Goal: Task Accomplishment & Management: Manage account settings

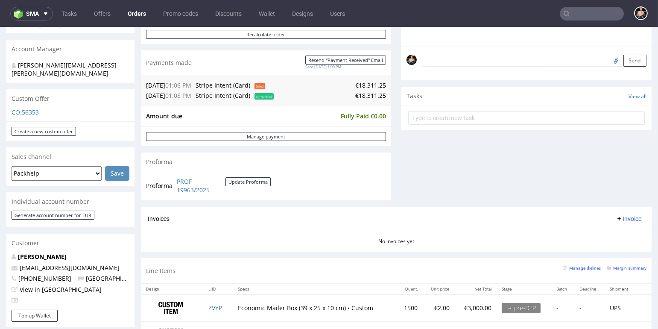
scroll to position [338, 0]
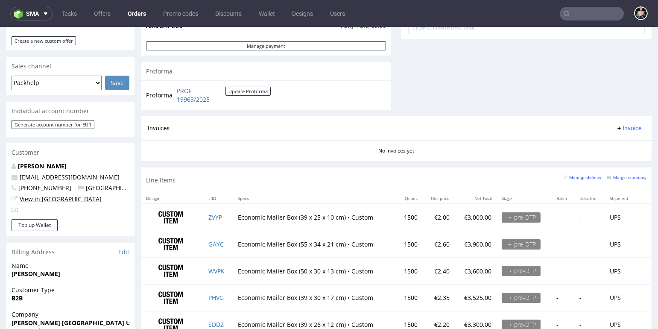
click at [50, 195] on link "View in [GEOGRAPHIC_DATA]" at bounding box center [61, 199] width 82 height 8
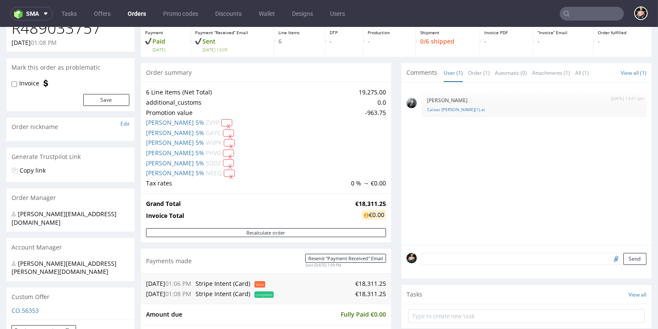
scroll to position [0, 0]
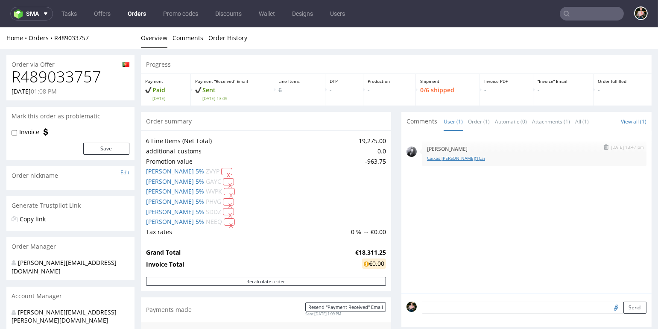
click at [430, 155] on link "Caixas Minga(1).ai" at bounding box center [534, 158] width 214 height 6
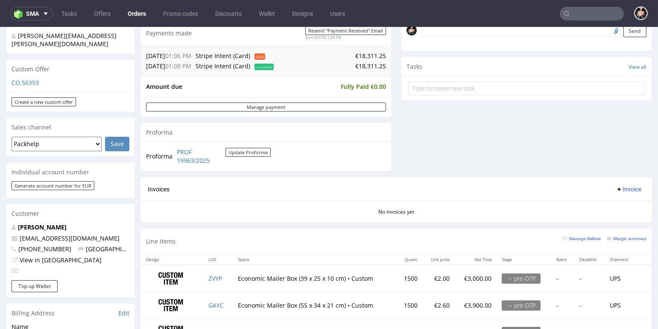
scroll to position [285, 0]
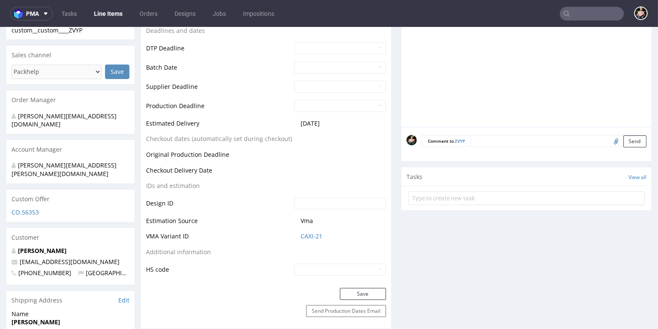
scroll to position [348, 0]
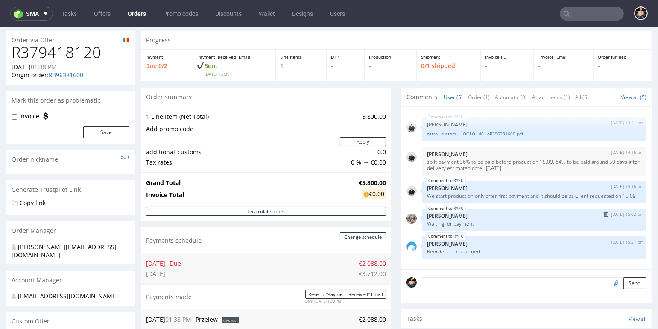
scroll to position [26, 0]
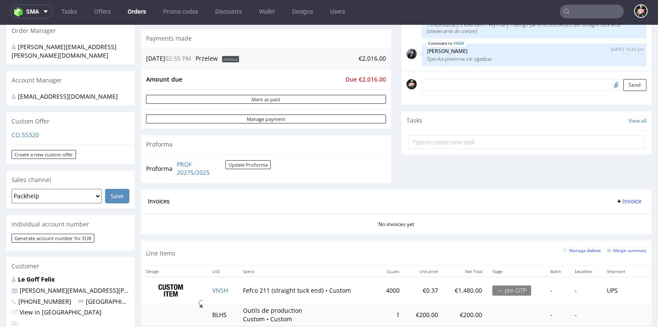
scroll to position [211, 0]
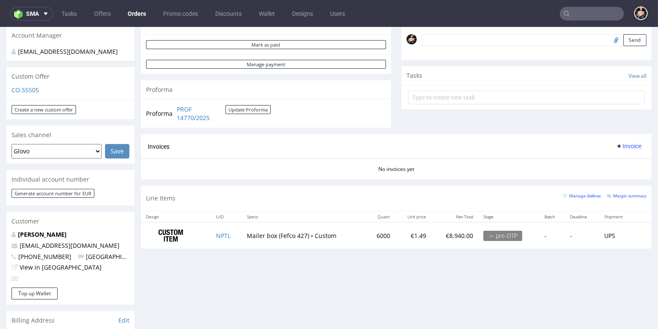
scroll to position [261, 0]
click at [44, 268] on link "View in [GEOGRAPHIC_DATA]" at bounding box center [61, 267] width 82 height 8
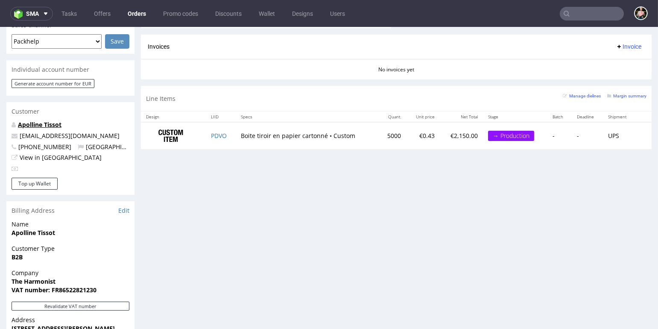
scroll to position [377, 0]
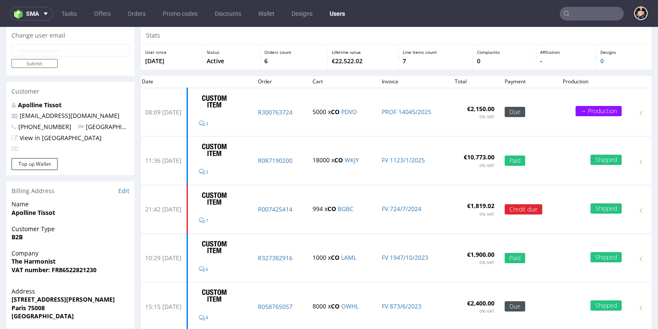
scroll to position [30, 0]
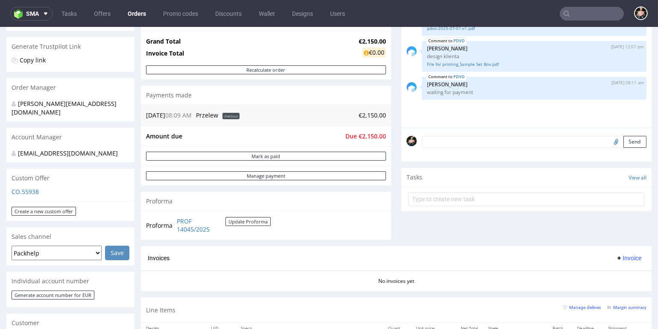
scroll to position [157, 0]
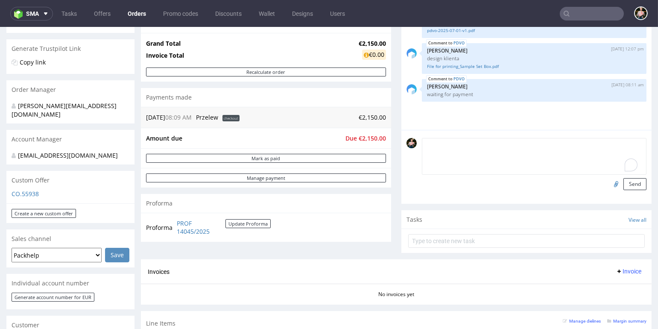
click at [452, 142] on textarea "To enrich screen reader interactions, please activate Accessibility in Grammarl…" at bounding box center [534, 156] width 225 height 37
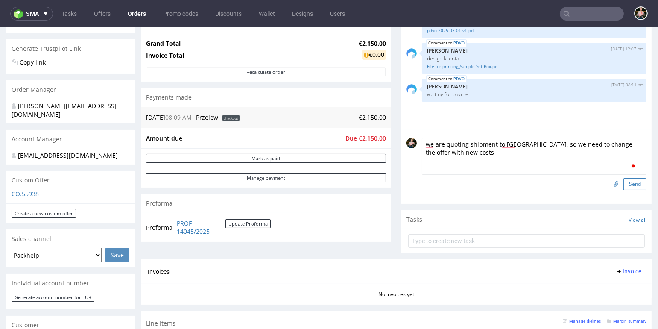
type textarea "we are quoting shipment to USA, so we need to change the offer with new costs"
click at [631, 179] on button "Send" at bounding box center [635, 184] width 23 height 12
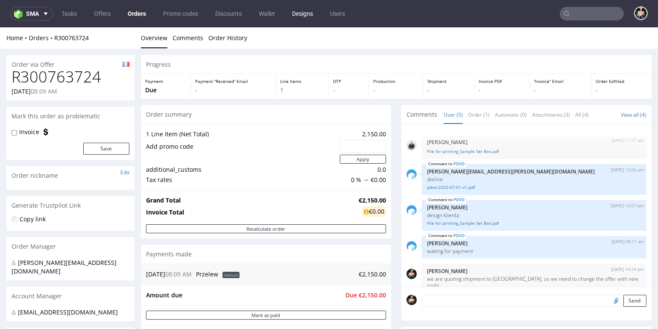
scroll to position [5, 0]
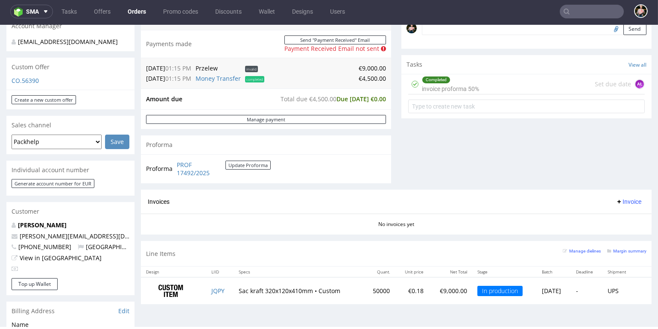
scroll to position [279, 0]
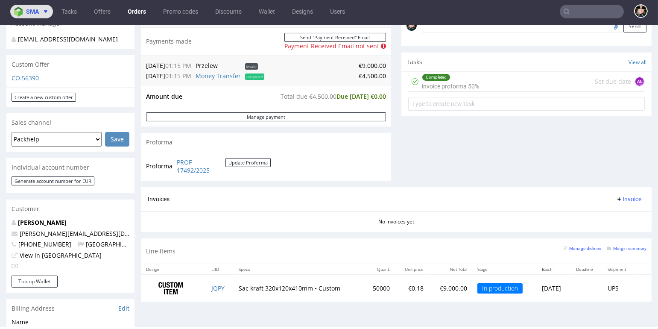
click at [37, 13] on span "sma" at bounding box center [32, 12] width 13 height 6
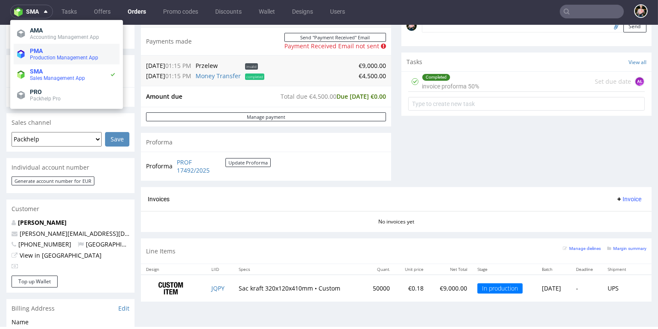
click at [54, 51] on span "PMA" at bounding box center [73, 50] width 86 height 7
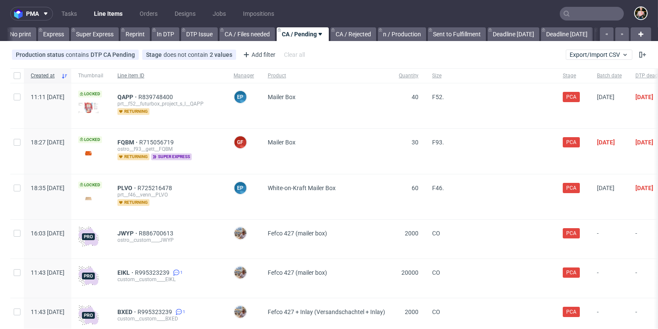
scroll to position [0, 592]
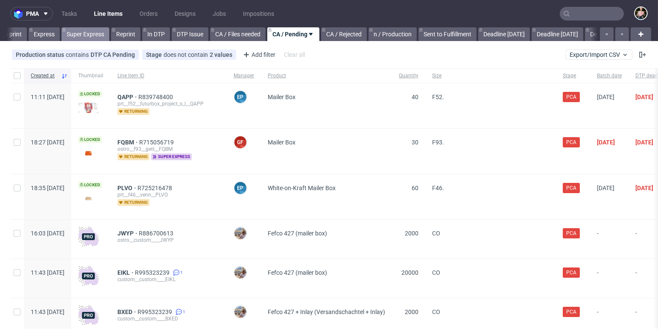
click at [88, 36] on link "Super Express" at bounding box center [86, 34] width 48 height 14
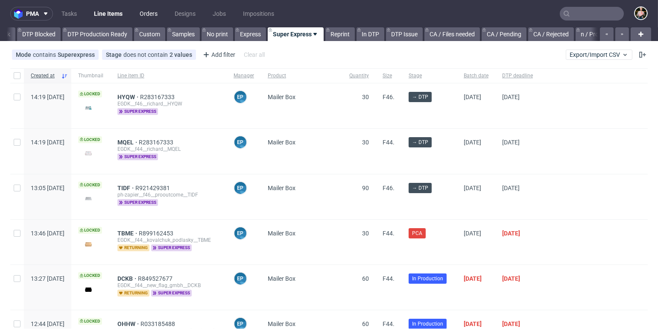
scroll to position [0, 385]
click at [156, 9] on link "Orders" at bounding box center [149, 14] width 28 height 14
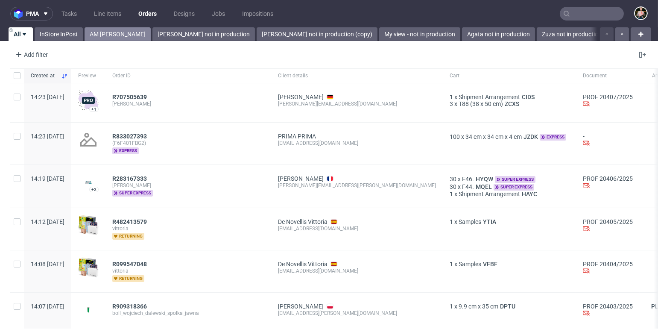
click at [126, 35] on link "AM Marta Tomaszewska" at bounding box center [118, 34] width 66 height 14
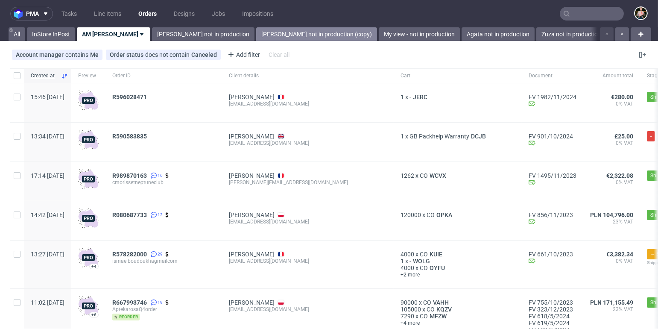
click at [288, 34] on link "Paulina not in production (copy)" at bounding box center [316, 34] width 121 height 14
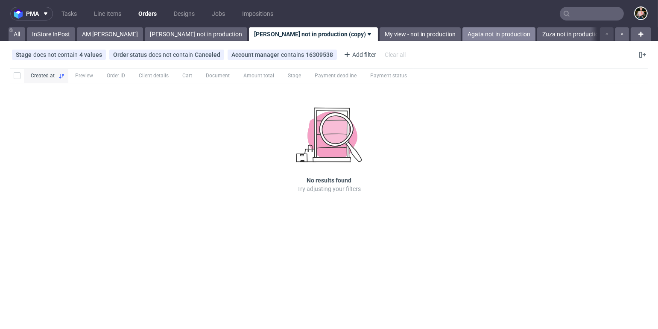
click at [463, 29] on link "Agata not in production" at bounding box center [499, 34] width 73 height 14
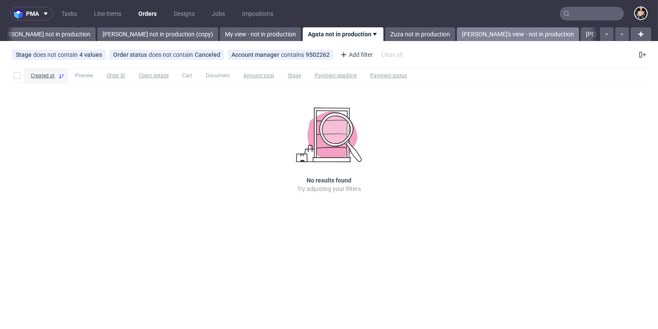
click at [464, 33] on link "Angelina's view - not in production" at bounding box center [518, 34] width 122 height 14
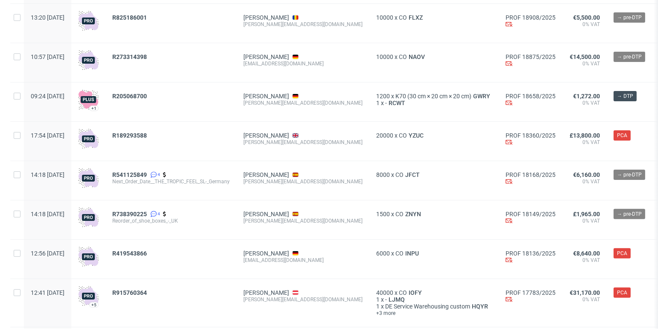
scroll to position [729, 0]
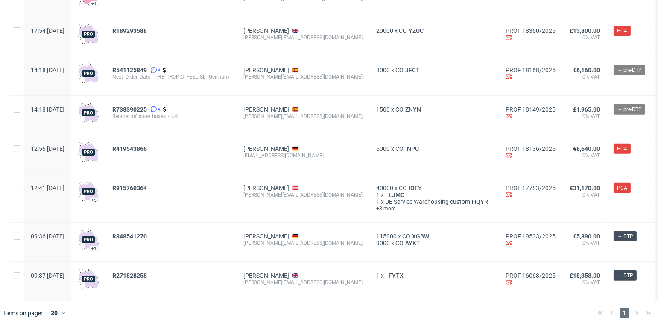
click at [631, 312] on div "1" at bounding box center [624, 313] width 61 height 10
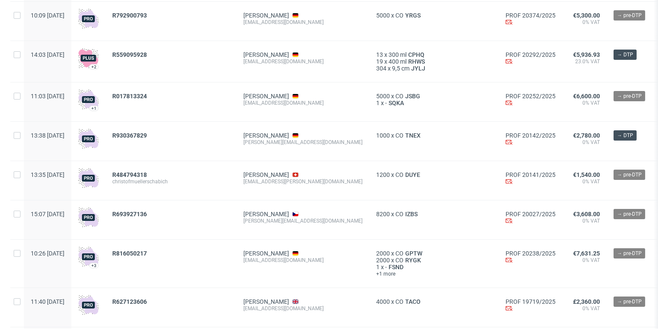
scroll to position [0, 0]
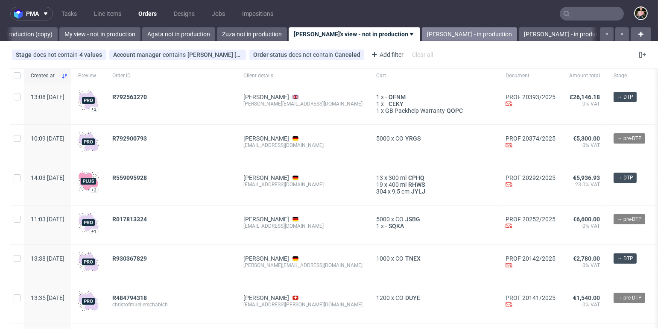
click at [422, 35] on link "Marta - in production" at bounding box center [469, 34] width 95 height 14
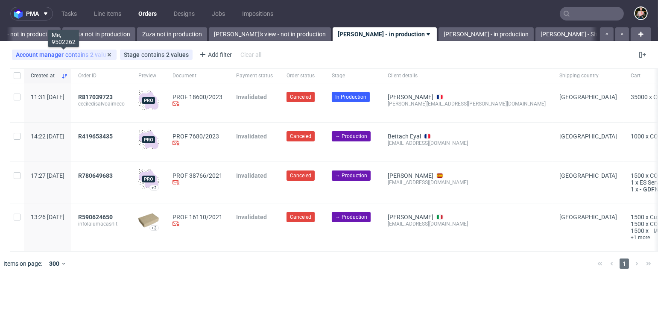
scroll to position [0, 393]
click at [77, 51] on div "Account manager contains 2 values" at bounding box center [64, 54] width 97 height 7
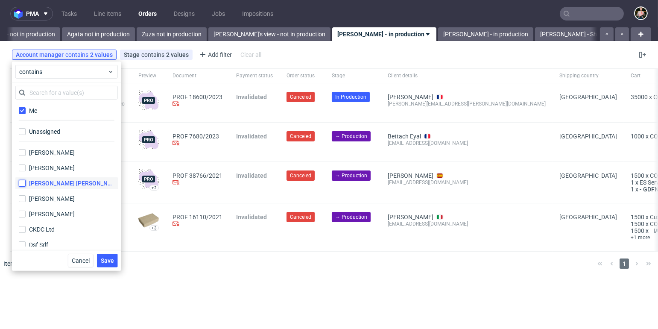
click at [23, 180] on input "[PERSON_NAME]" at bounding box center [22, 183] width 7 height 7
checkbox input "true"
click at [26, 111] on label "Me" at bounding box center [66, 111] width 103 height 12
click at [26, 111] on input "Me" at bounding box center [22, 110] width 7 height 7
checkbox input "false"
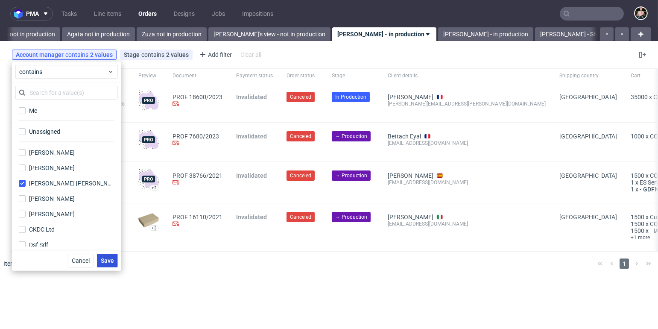
click at [99, 258] on button "Save" at bounding box center [107, 261] width 21 height 14
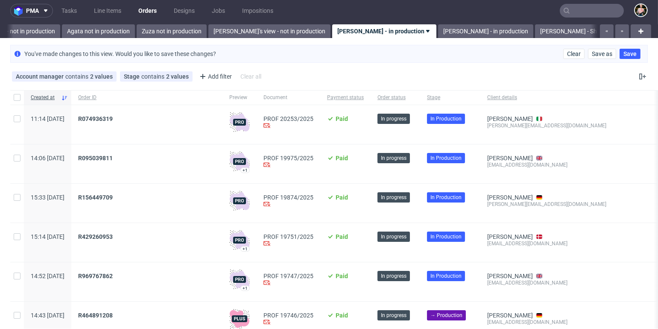
scroll to position [0, 0]
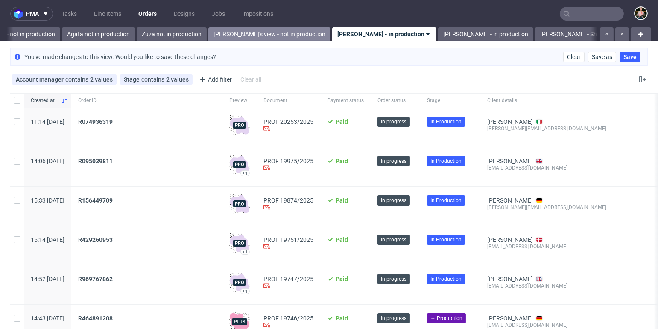
click at [228, 34] on link "Angelina's view - not in production" at bounding box center [269, 34] width 122 height 14
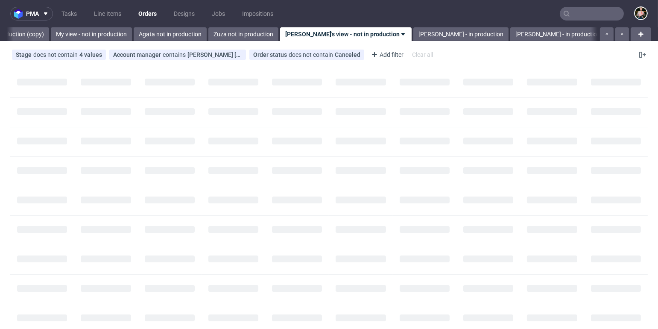
scroll to position [0, 312]
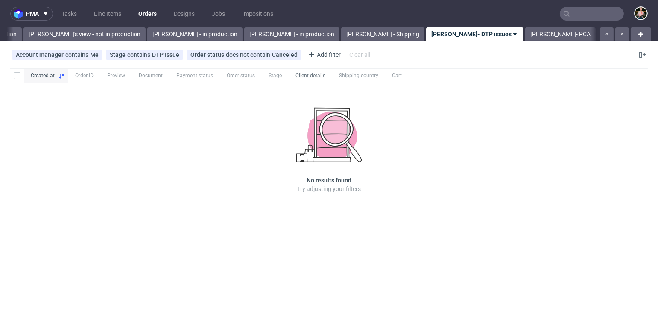
scroll to position [0, 581]
click at [144, 38] on link "Marta - in production" at bounding box center [191, 34] width 95 height 14
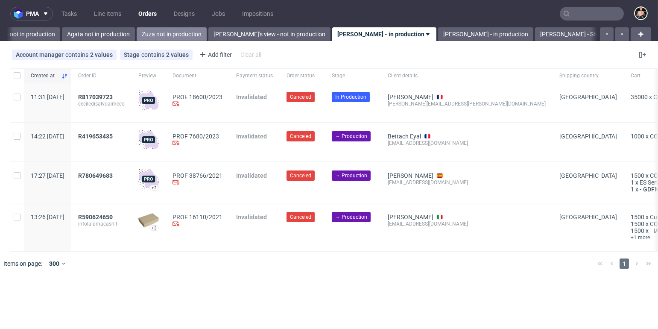
click at [137, 33] on link "Zuza not in production" at bounding box center [172, 34] width 70 height 14
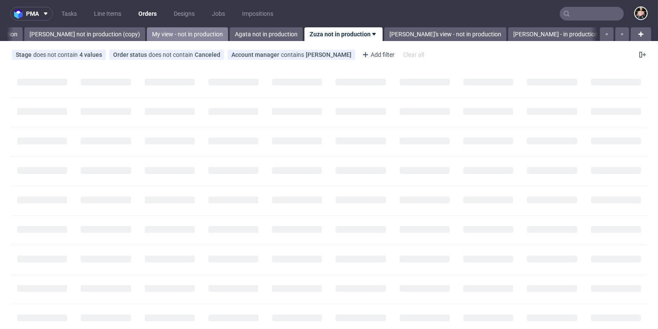
click at [147, 39] on link "My view - not in production" at bounding box center [187, 34] width 81 height 14
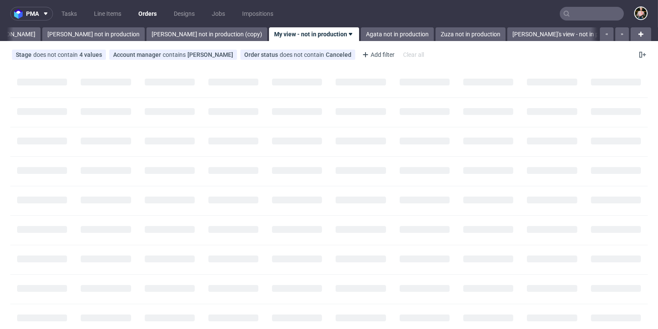
scroll to position [0, 73]
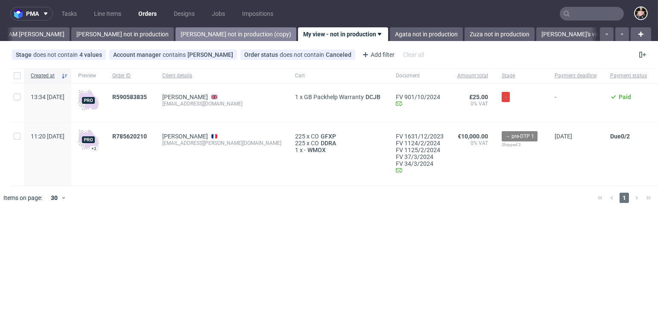
click at [199, 35] on link "Paulina not in production (copy)" at bounding box center [236, 34] width 121 height 14
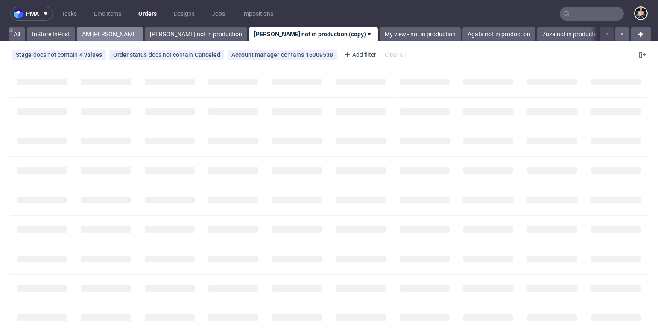
click at [94, 29] on link "AM Marta Tomaszewska" at bounding box center [110, 34] width 66 height 14
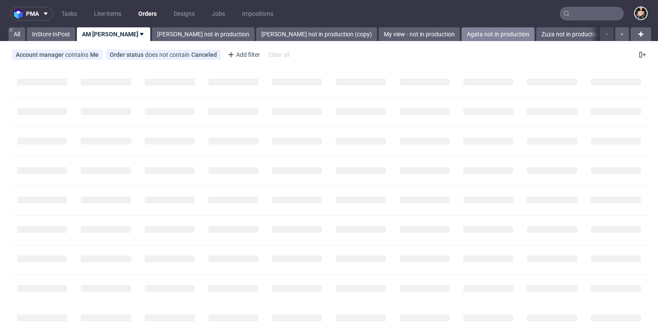
click at [462, 34] on link "Agata not in production" at bounding box center [498, 34] width 73 height 14
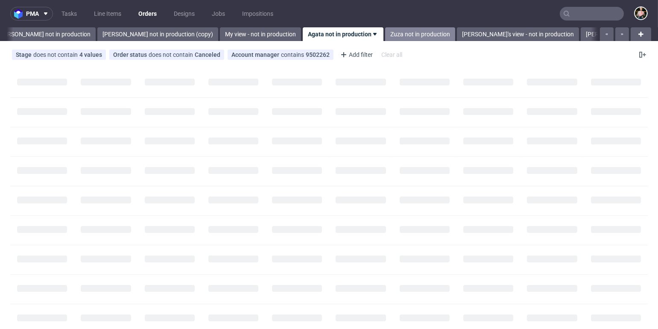
click at [385, 35] on link "Zuza not in production" at bounding box center [420, 34] width 70 height 14
click at [385, 29] on link "Angelina's view - not in production" at bounding box center [446, 34] width 122 height 14
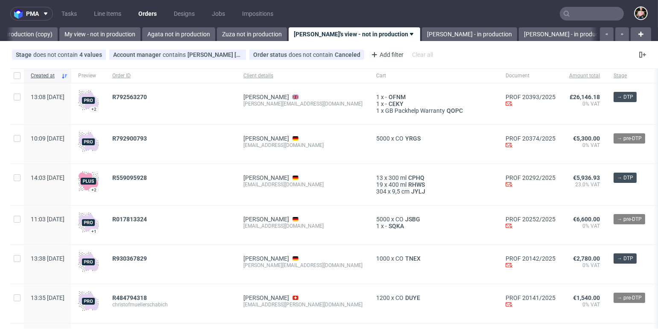
click at [592, 15] on input "text" at bounding box center [592, 14] width 64 height 14
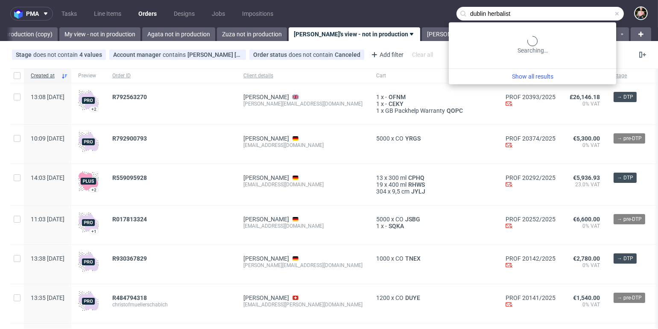
type input "dublin herbalist"
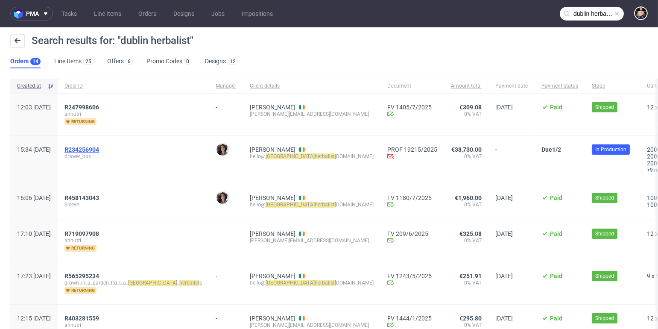
click at [99, 149] on span "R234256904" at bounding box center [82, 149] width 35 height 7
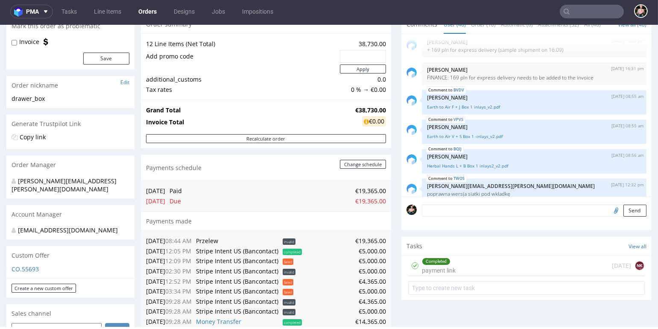
scroll to position [1637, 0]
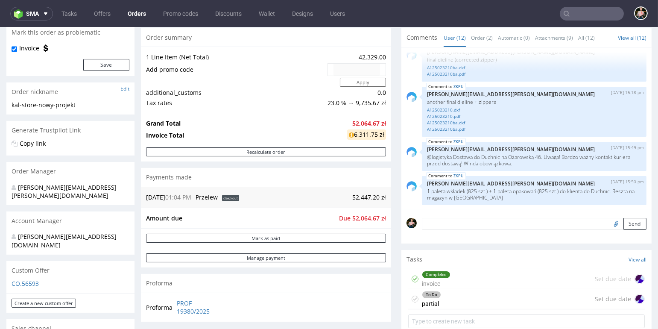
scroll to position [110, 0]
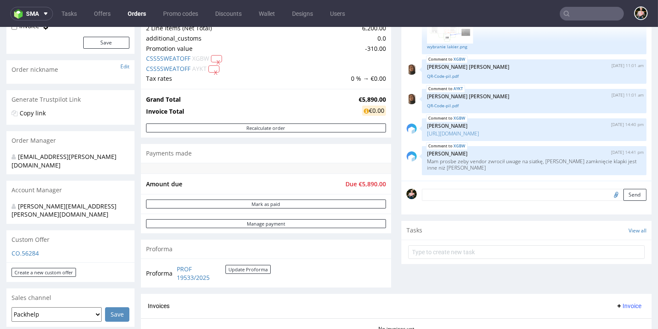
scroll to position [92, 0]
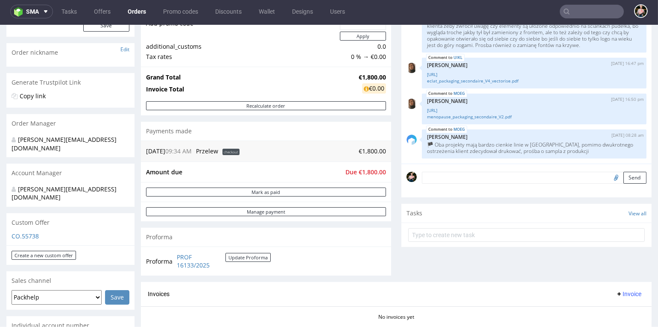
scroll to position [26, 0]
